Goal: Task Accomplishment & Management: Use online tool/utility

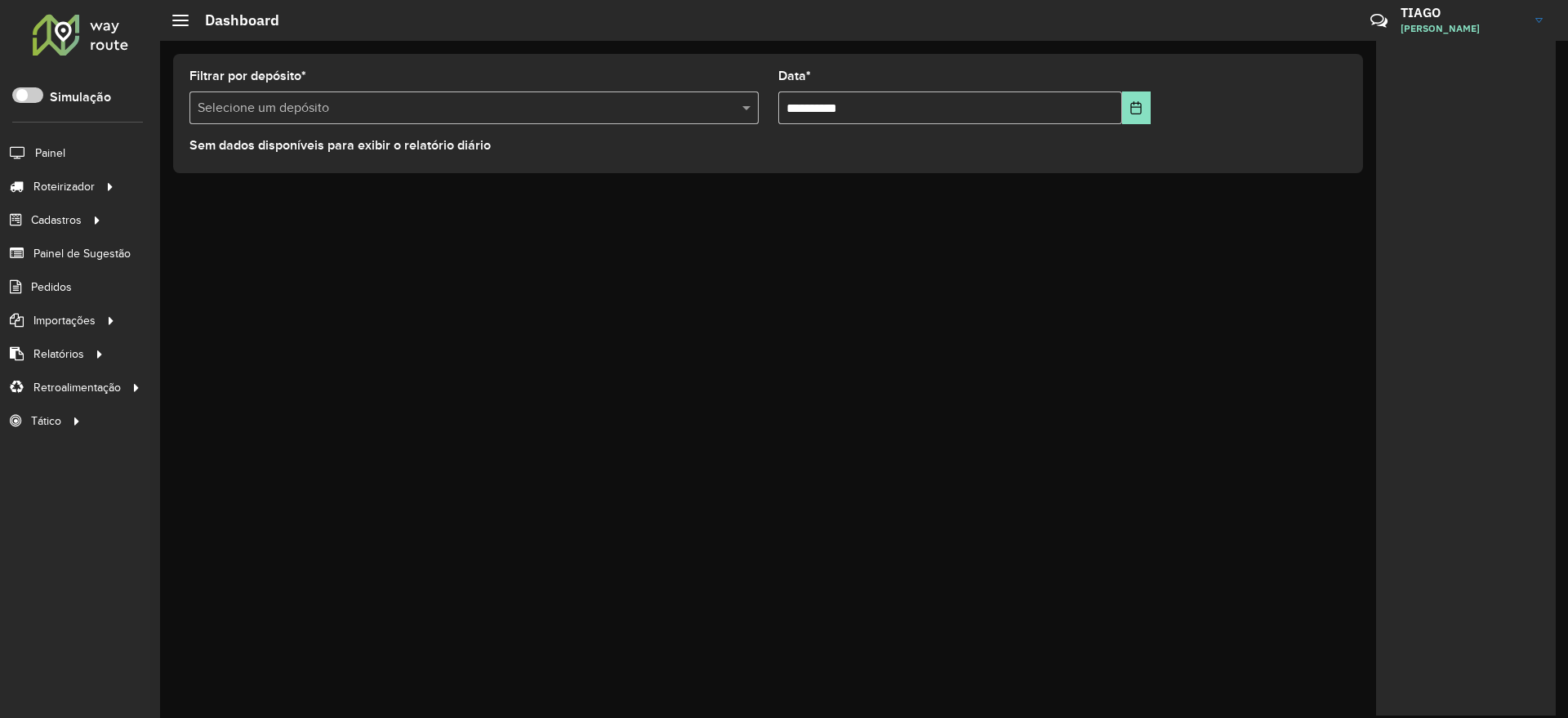
click at [93, 35] on div at bounding box center [81, 34] width 99 height 43
click at [223, 181] on span "Entregas" at bounding box center [208, 187] width 47 height 17
